Goal: Information Seeking & Learning: Learn about a topic

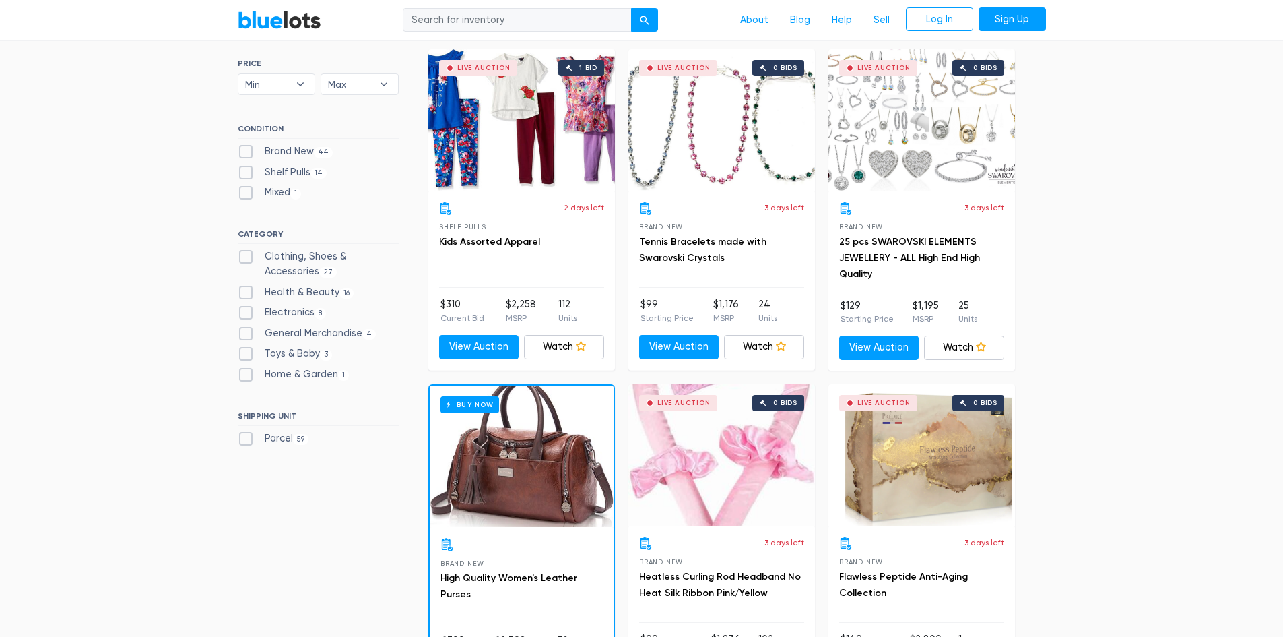
scroll to position [404, 0]
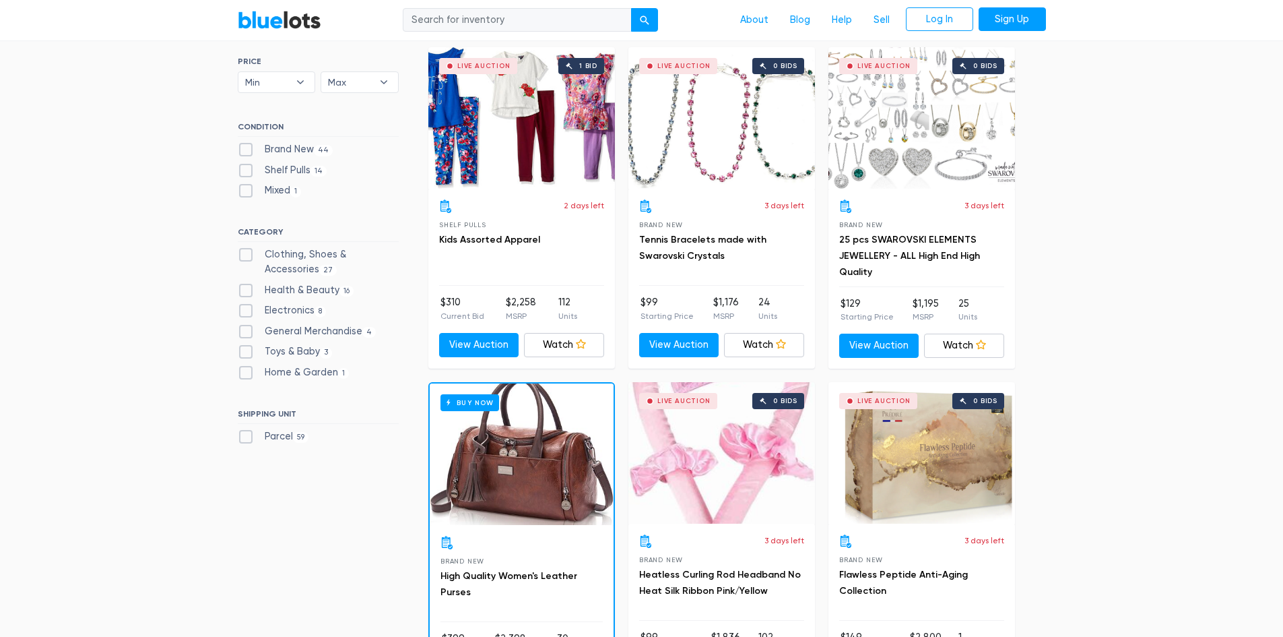
click at [247, 251] on label "Clothing, Shoes & Accessories 27" at bounding box center [318, 261] width 161 height 29
click at [247, 251] on Accessories"] "Clothing, Shoes & Accessories 27" at bounding box center [242, 251] width 9 height 9
checkbox Accessories"] "true"
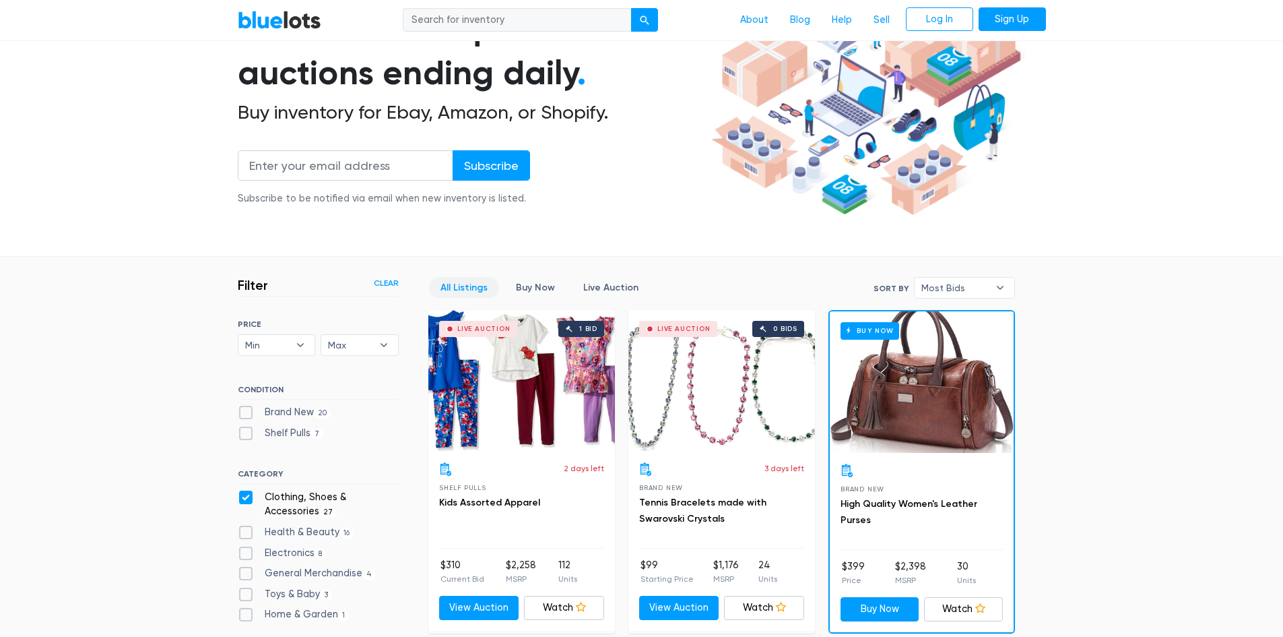
scroll to position [339, 0]
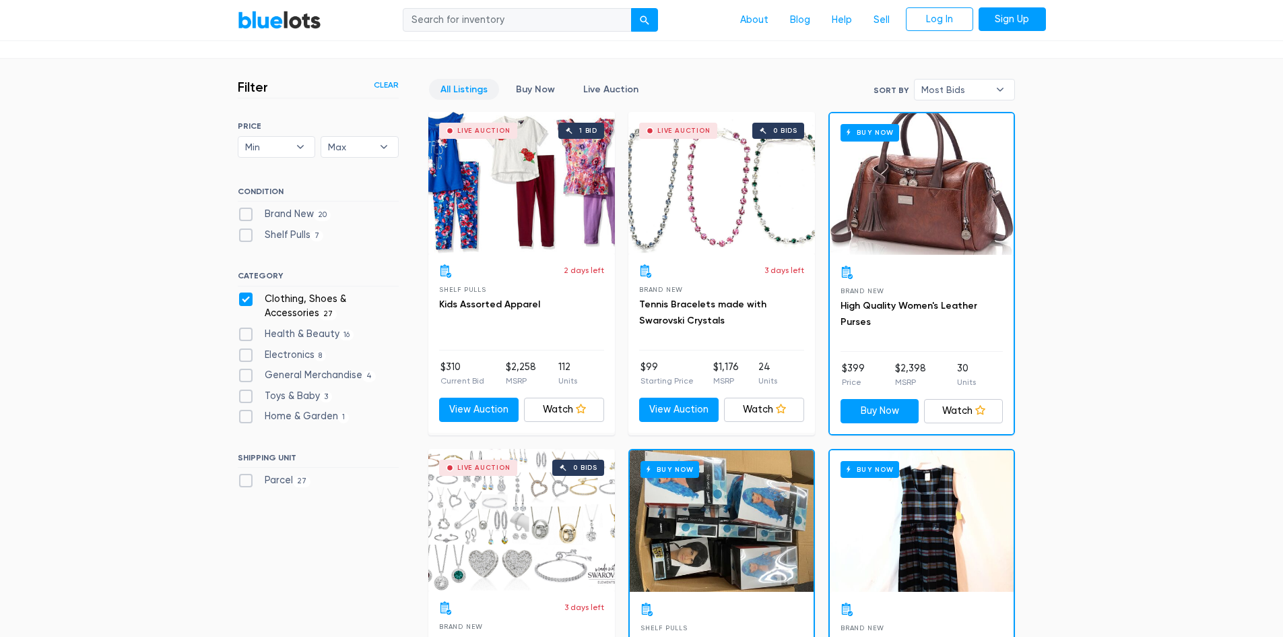
click at [249, 300] on label "Clothing, Shoes & Accessories 27" at bounding box center [318, 306] width 161 height 29
click at [247, 300] on Accessories"] "Clothing, Shoes & Accessories 27" at bounding box center [242, 296] width 9 height 9
checkbox Accessories"] "false"
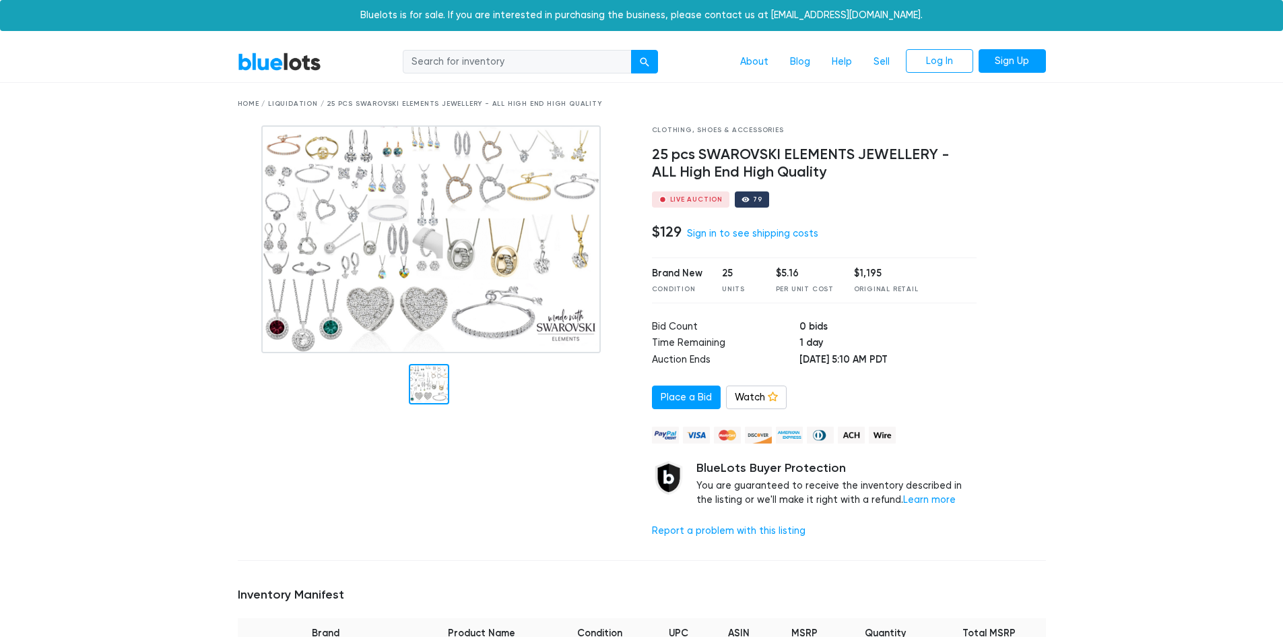
click at [368, 193] on img at bounding box center [430, 239] width 339 height 228
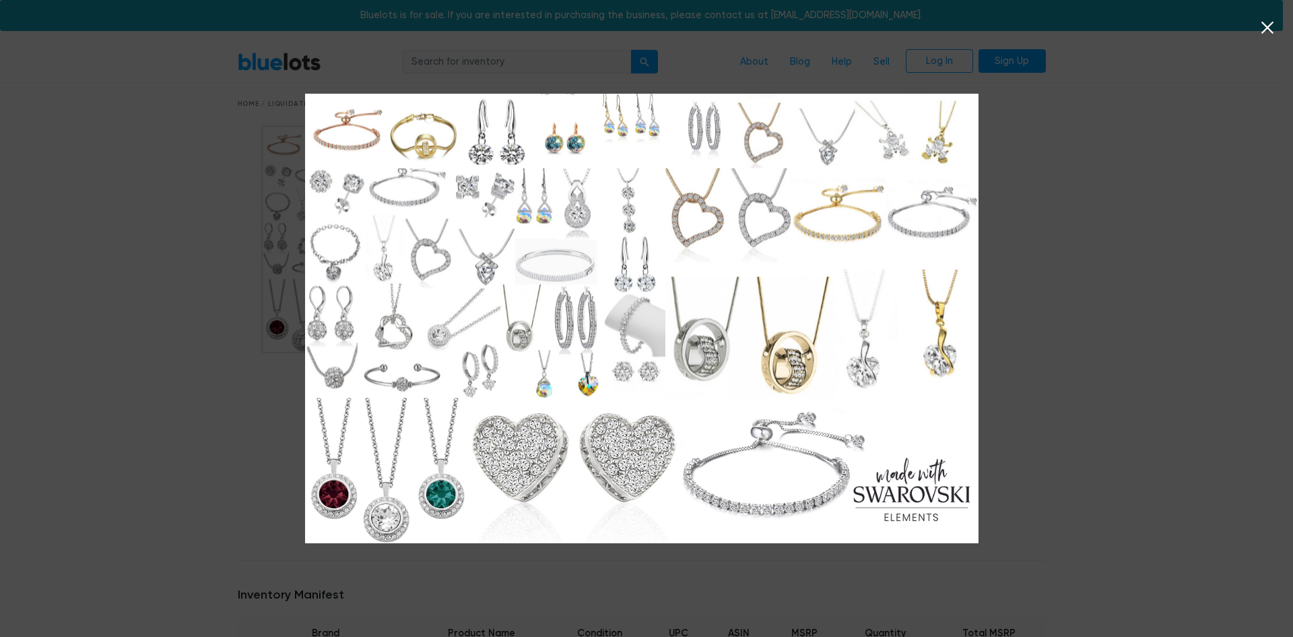
click at [1264, 32] on icon at bounding box center [1268, 28] width 12 height 12
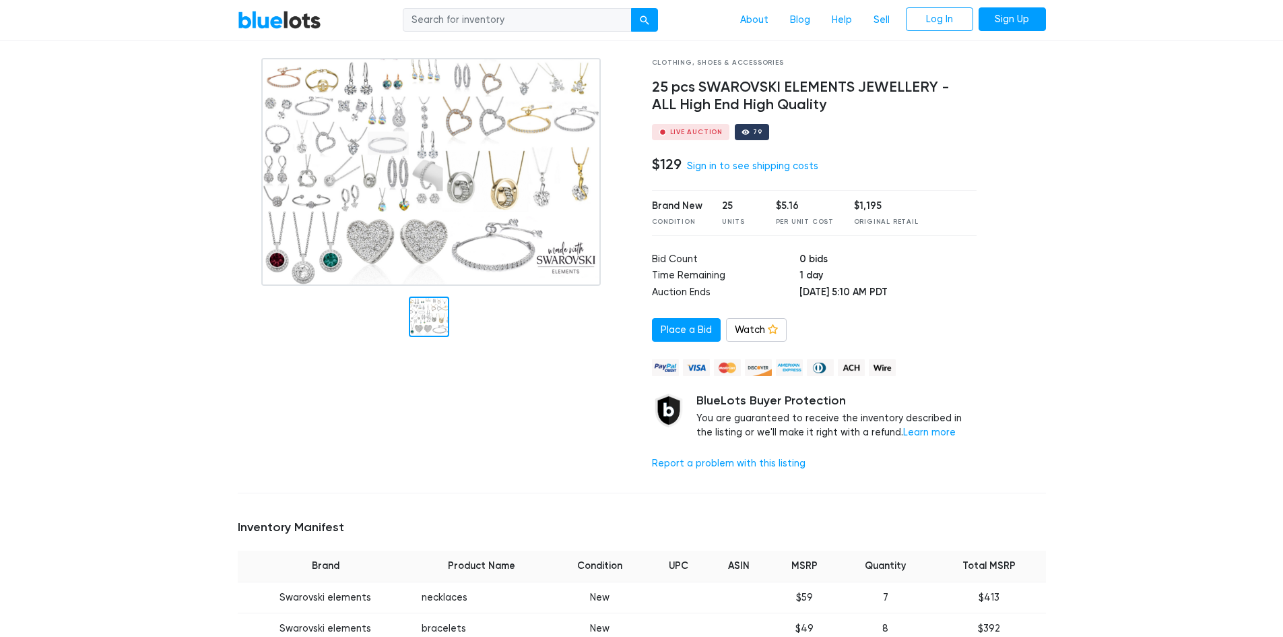
scroll to position [404, 0]
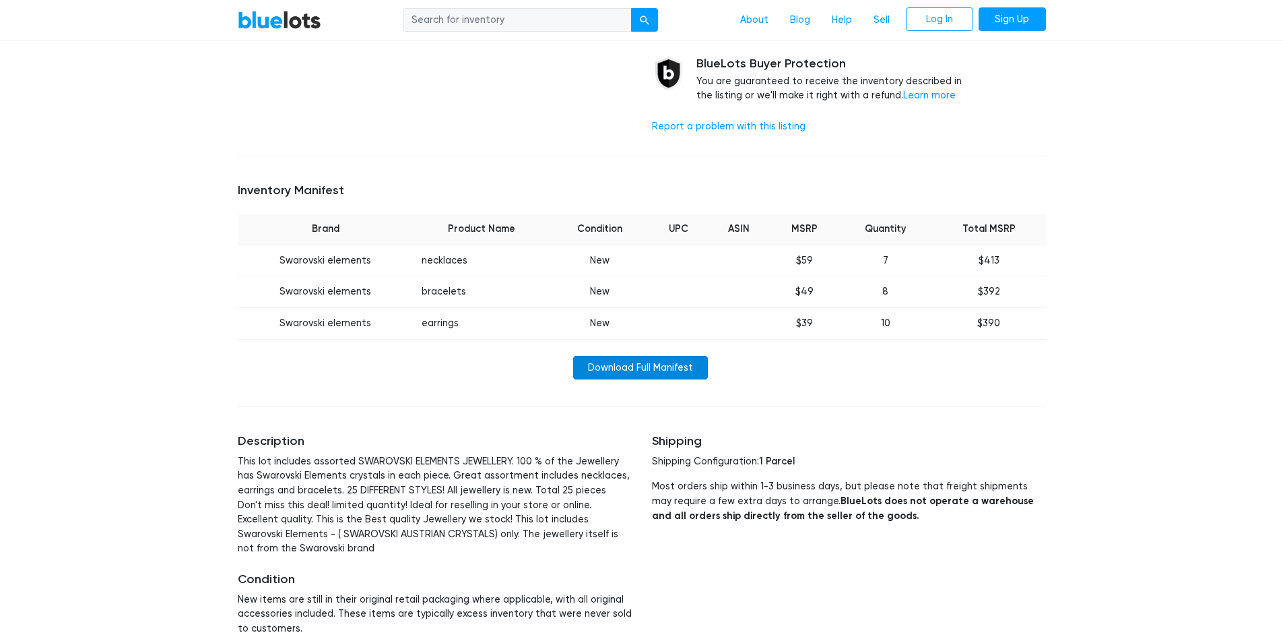
click at [668, 370] on link "Download Full Manifest" at bounding box center [640, 368] width 135 height 24
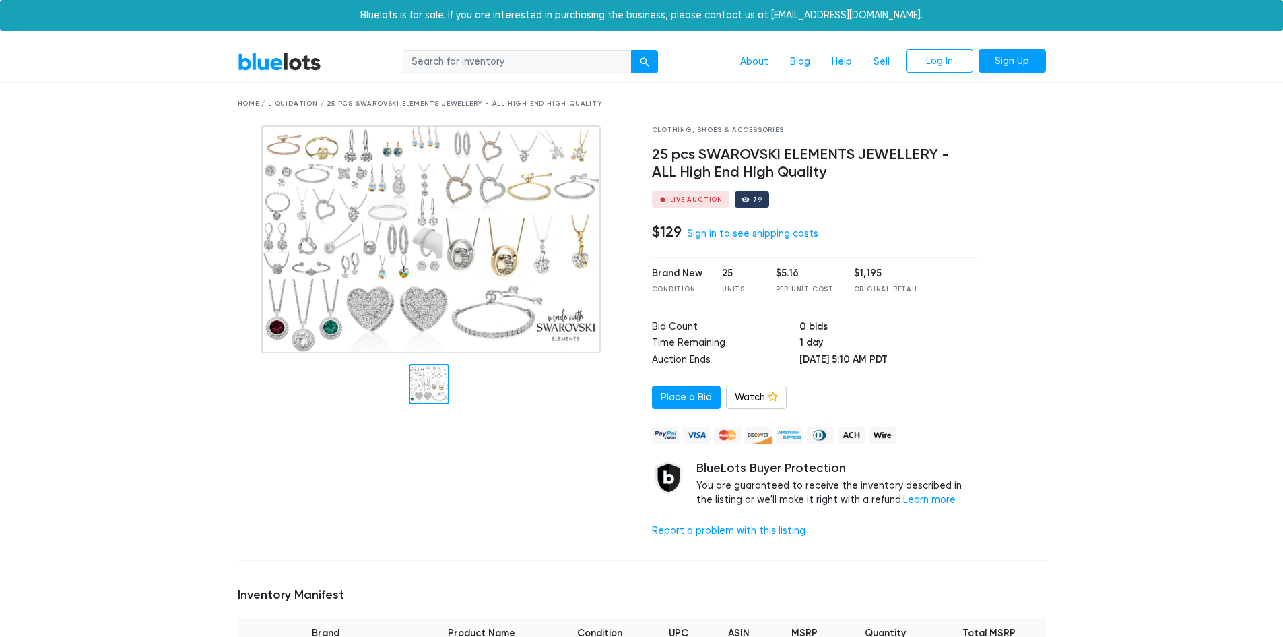
scroll to position [404, 0]
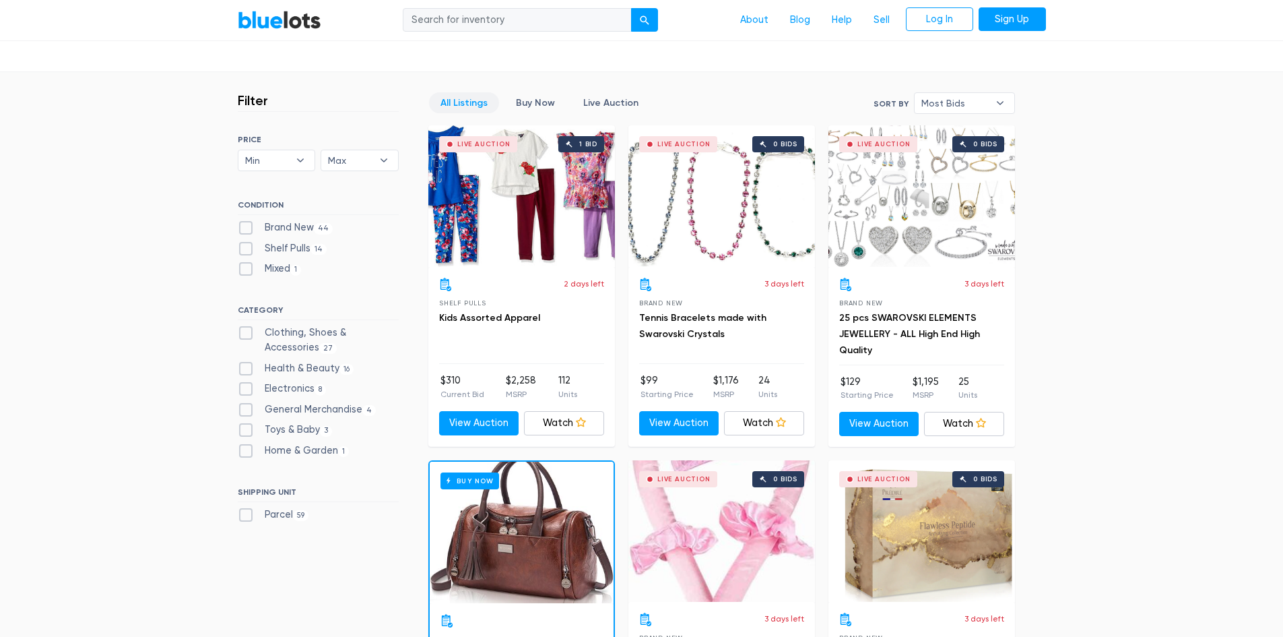
scroll to position [93, 0]
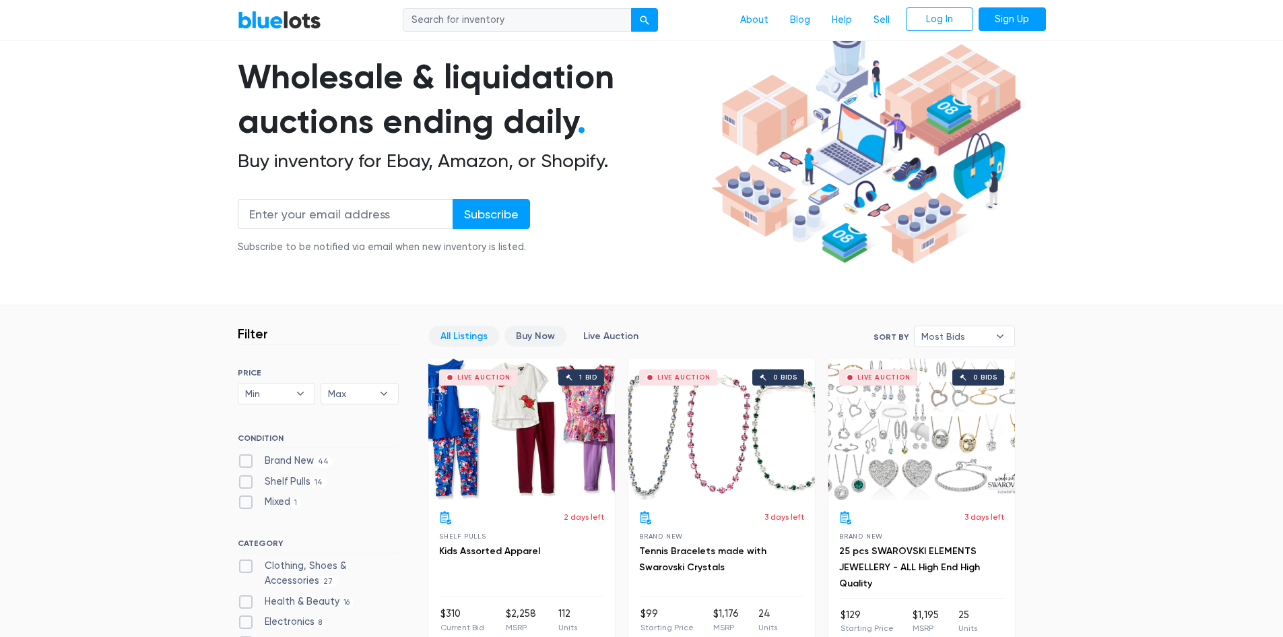
click at [547, 336] on link "Buy Now" at bounding box center [536, 335] width 62 height 21
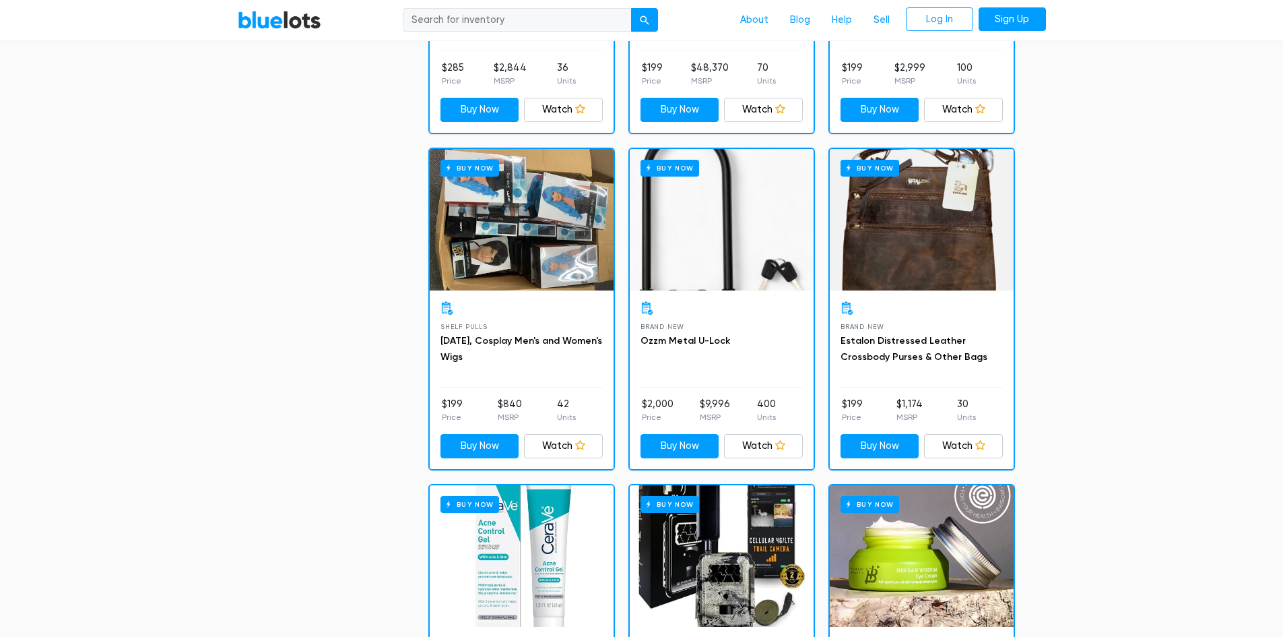
scroll to position [1171, 0]
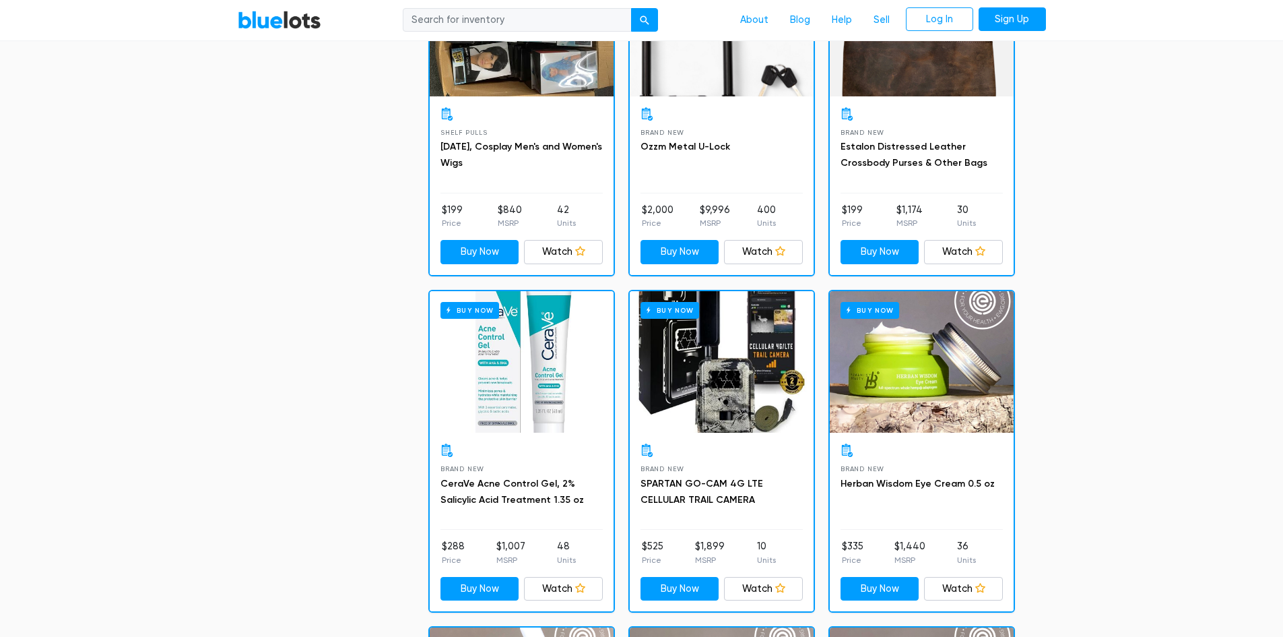
drag, startPoint x: 743, startPoint y: 359, endPoint x: 362, endPoint y: 362, distance: 380.6
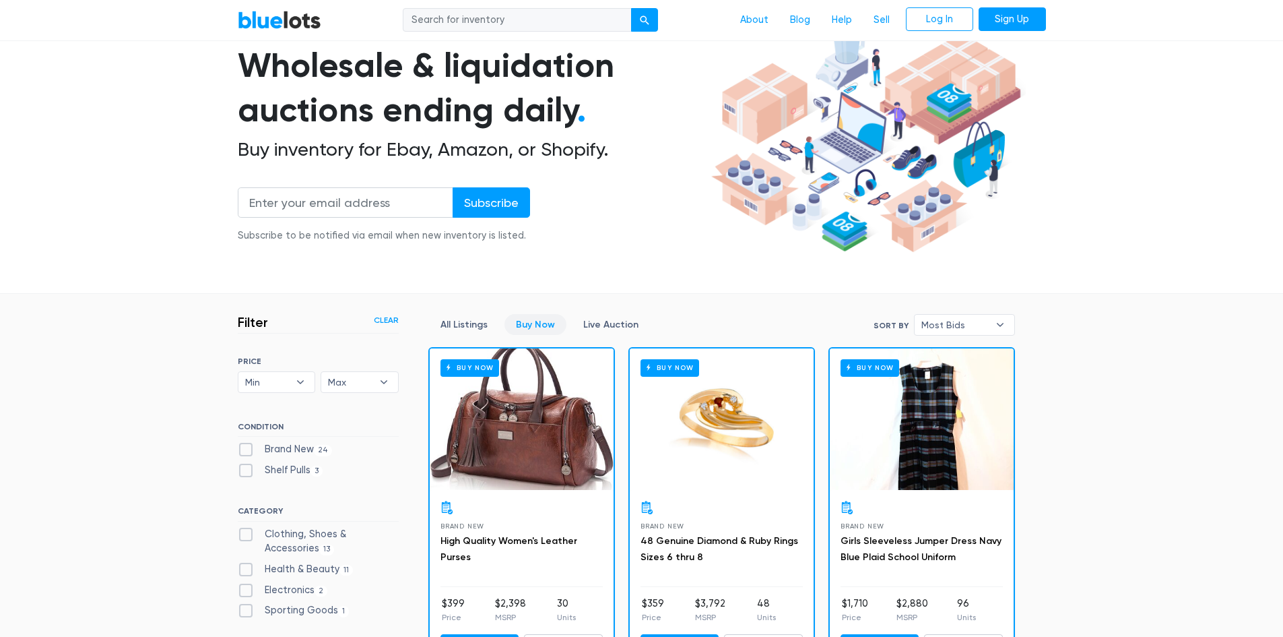
scroll to position [0, 0]
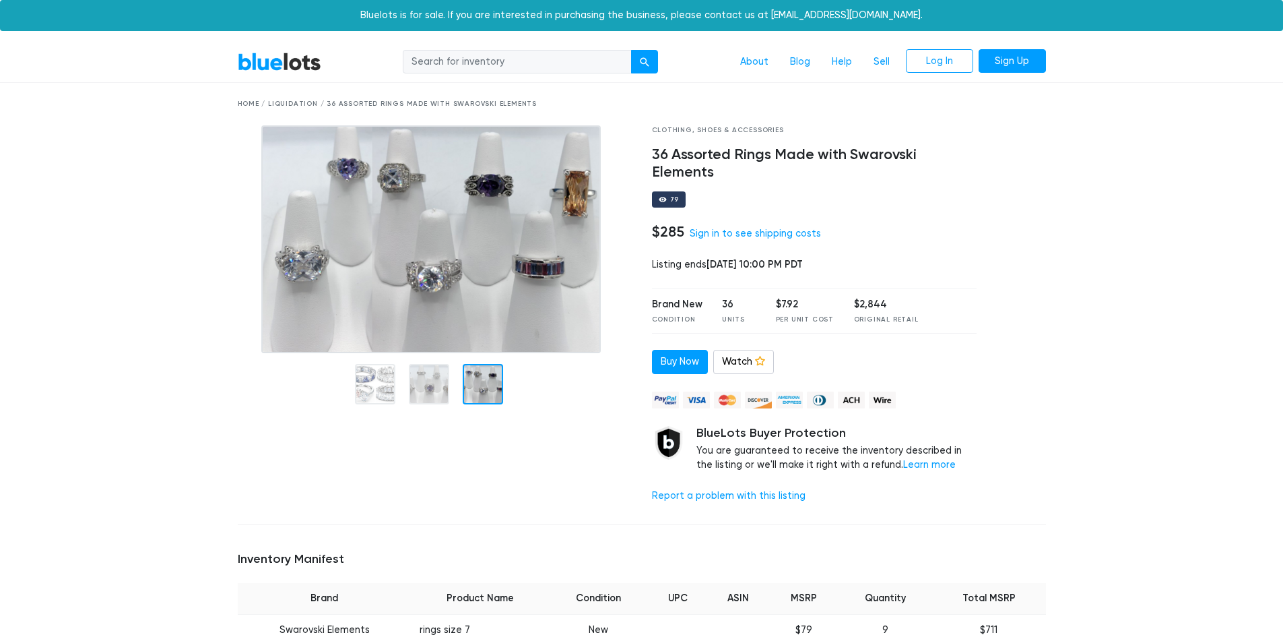
click at [490, 385] on div at bounding box center [483, 384] width 40 height 40
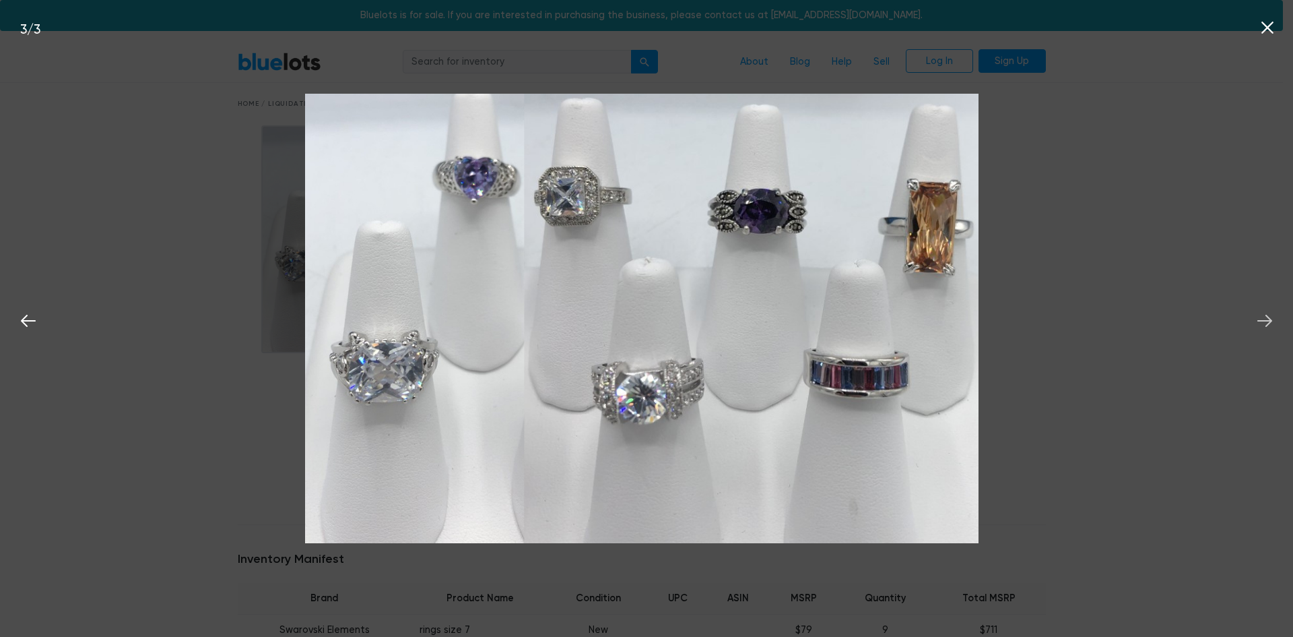
click at [1265, 319] on icon at bounding box center [1265, 321] width 20 height 20
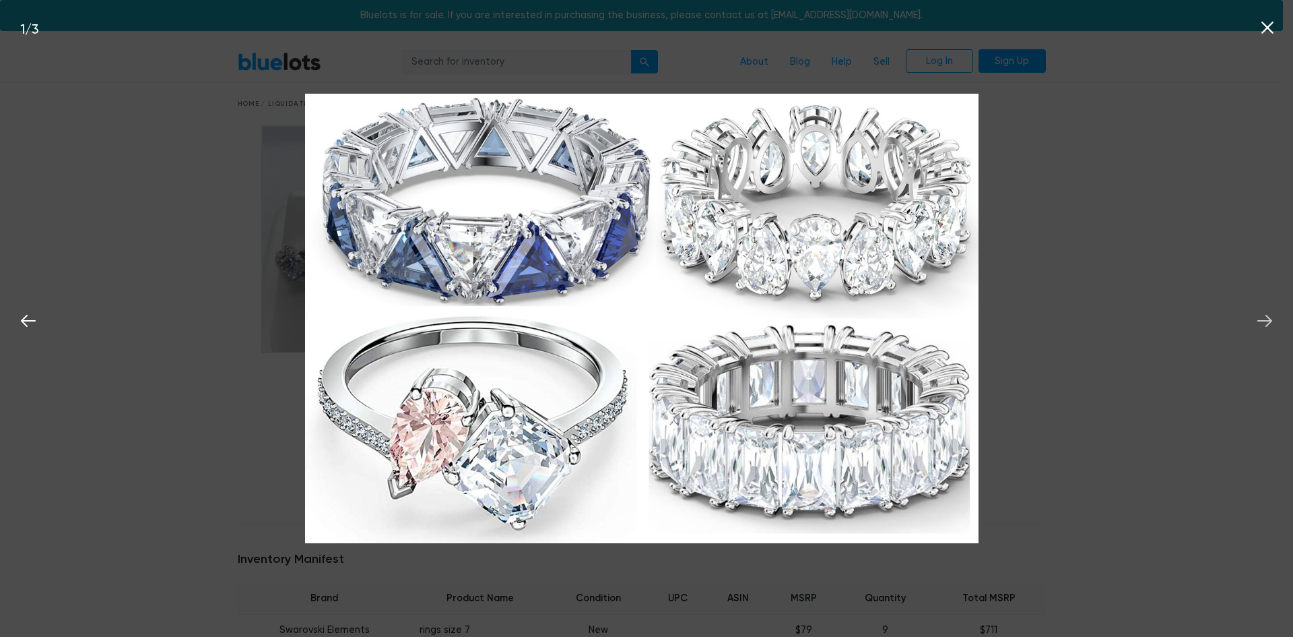
click at [1274, 317] on icon at bounding box center [1265, 321] width 20 height 20
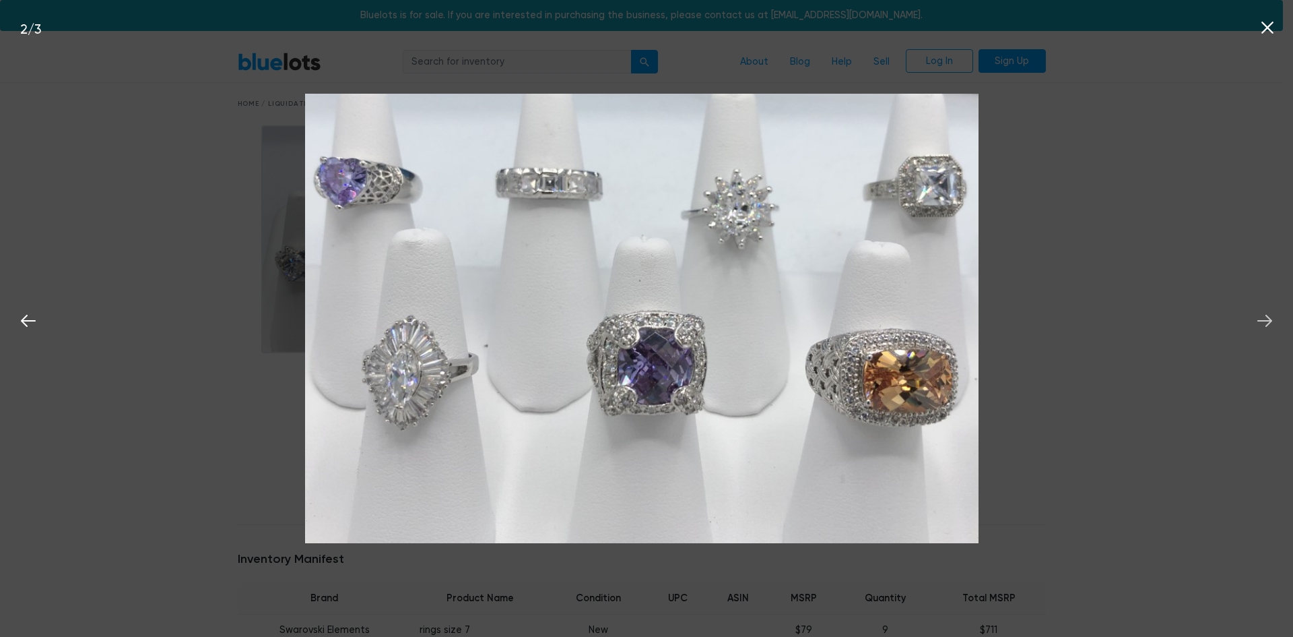
click at [1273, 317] on icon at bounding box center [1265, 321] width 20 height 20
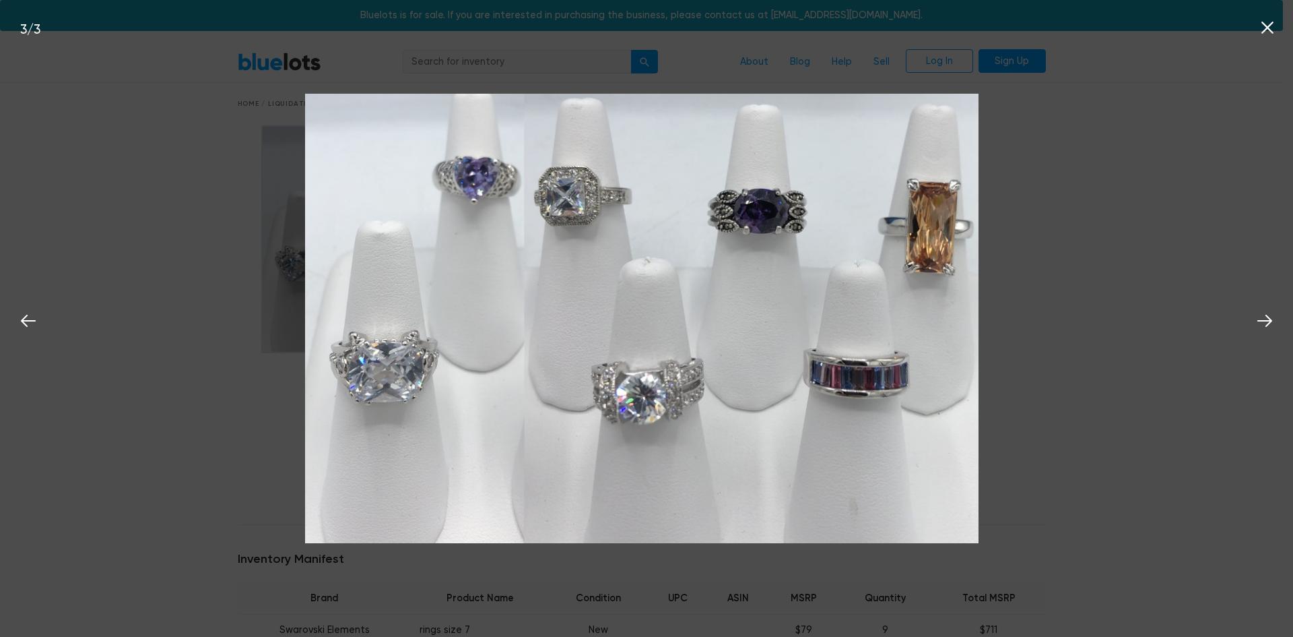
click at [1261, 26] on icon at bounding box center [1268, 28] width 20 height 20
